Goal: Task Accomplishment & Management: Use online tool/utility

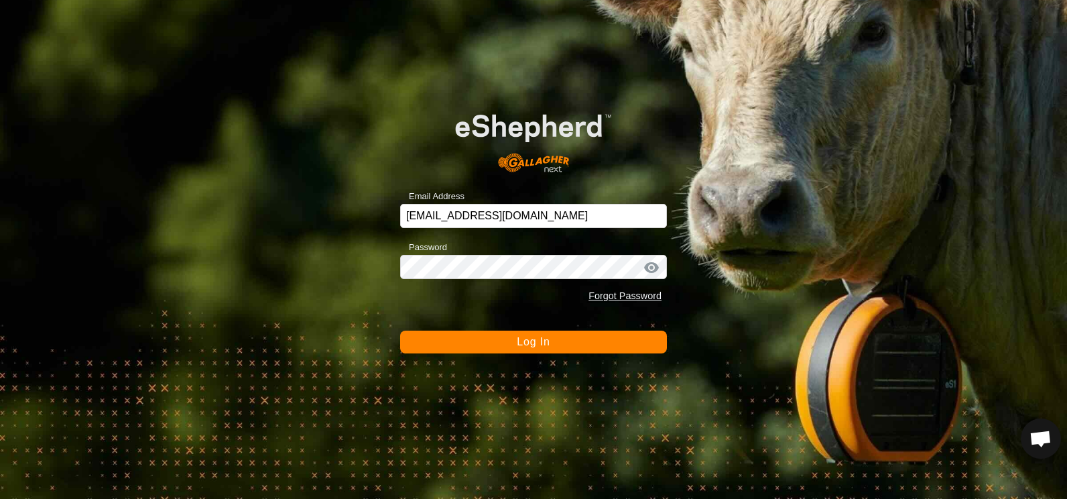
click at [542, 342] on span "Log In" at bounding box center [533, 341] width 33 height 11
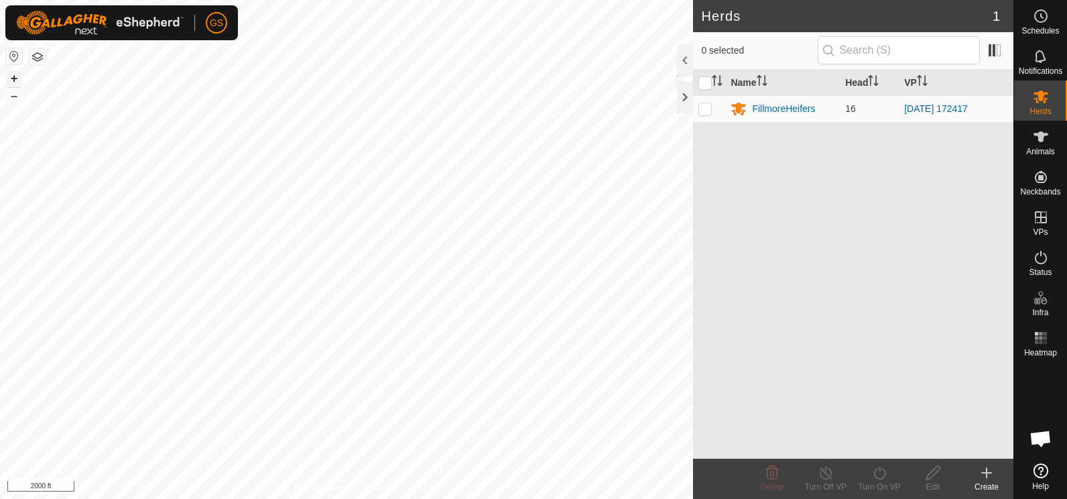
click at [11, 76] on button "+" at bounding box center [14, 78] width 16 height 16
click at [12, 80] on button "+" at bounding box center [14, 78] width 16 height 16
click at [13, 78] on button "+" at bounding box center [14, 78] width 16 height 16
click at [9, 99] on button "–" at bounding box center [14, 96] width 16 height 16
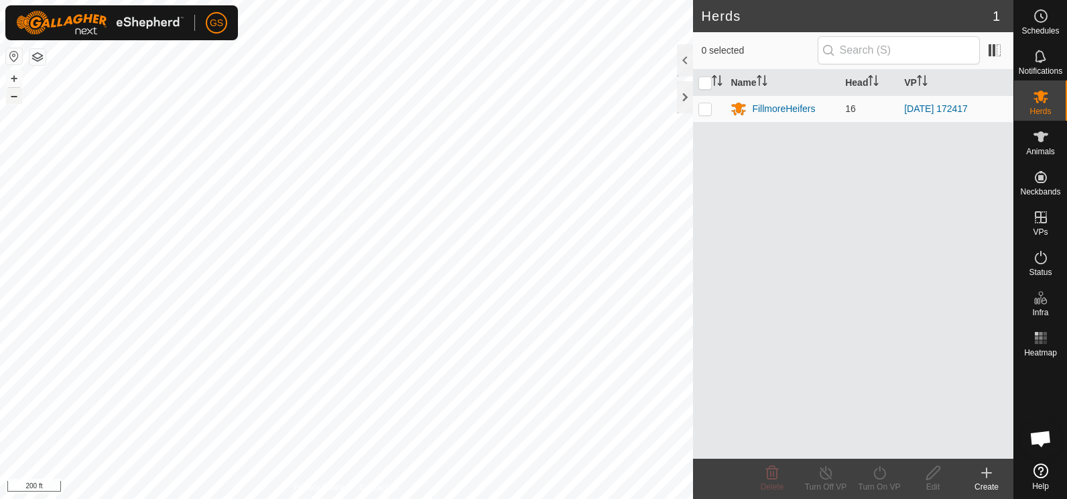
click at [9, 99] on button "–" at bounding box center [14, 96] width 16 height 16
click at [10, 99] on button "–" at bounding box center [14, 96] width 16 height 16
click at [13, 99] on button "–" at bounding box center [14, 96] width 16 height 16
